Goal: Transaction & Acquisition: Purchase product/service

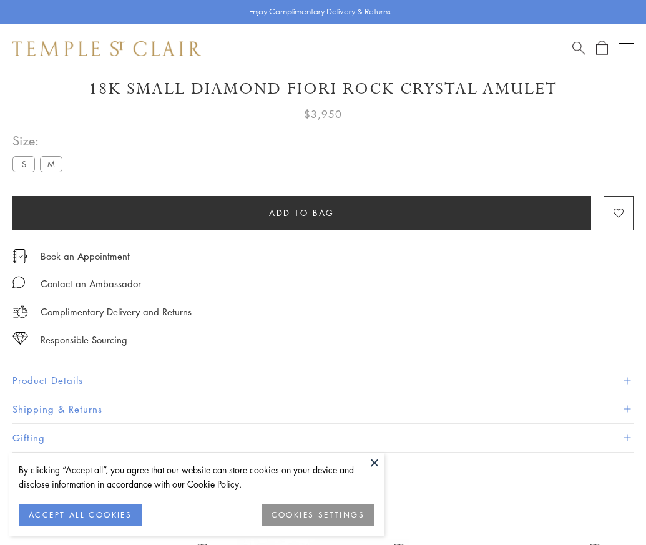
scroll to position [42, 0]
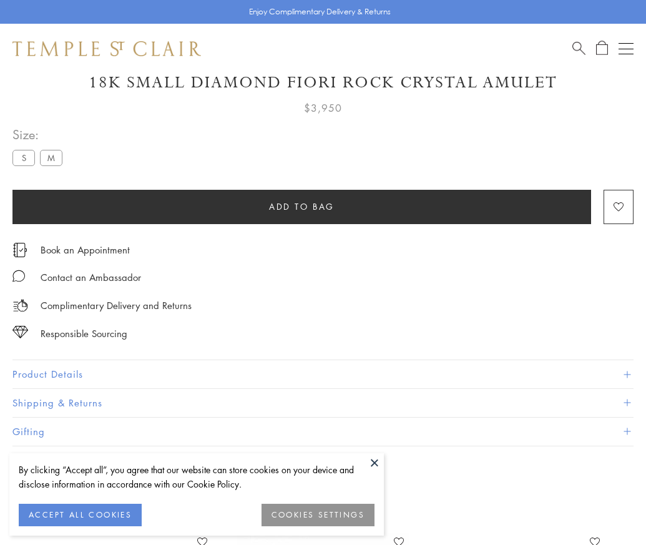
click at [302, 206] on span "Add to bag" at bounding box center [302, 207] width 66 height 14
